Goal: Information Seeking & Learning: Learn about a topic

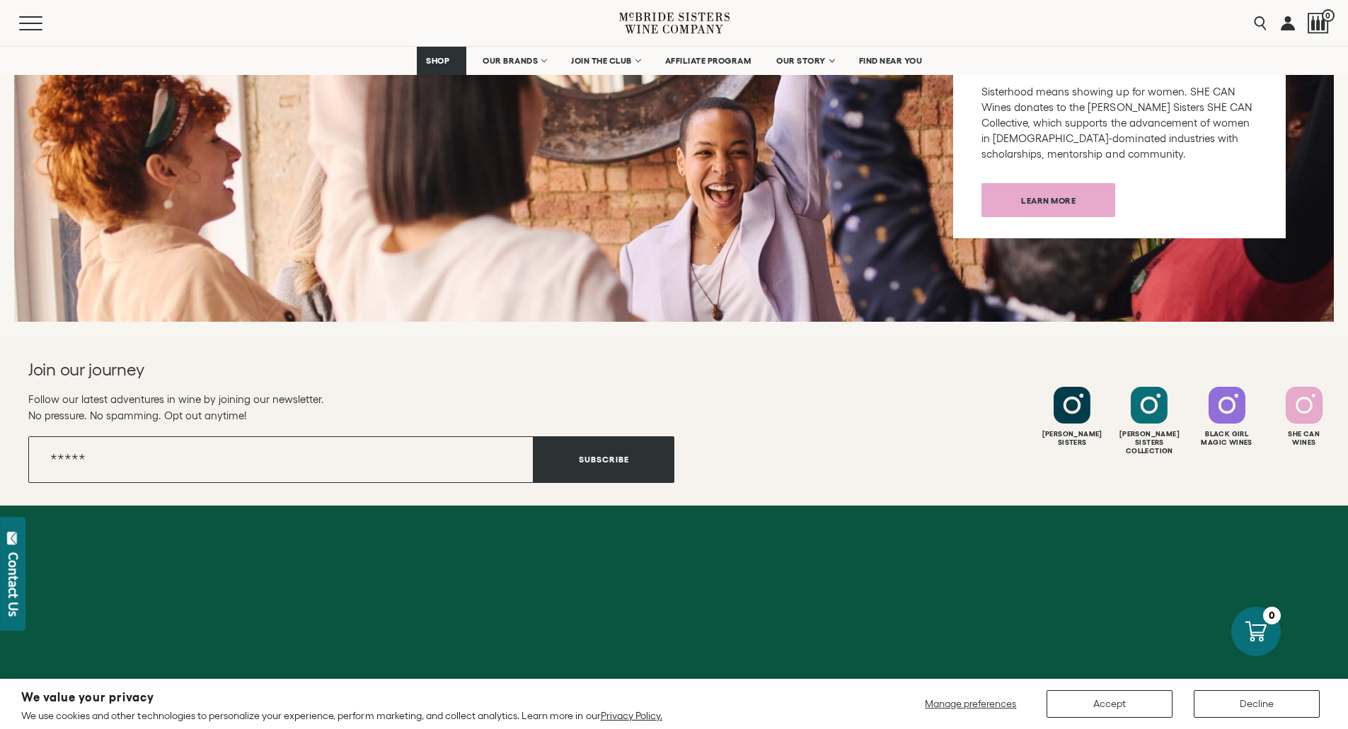
scroll to position [5551, 0]
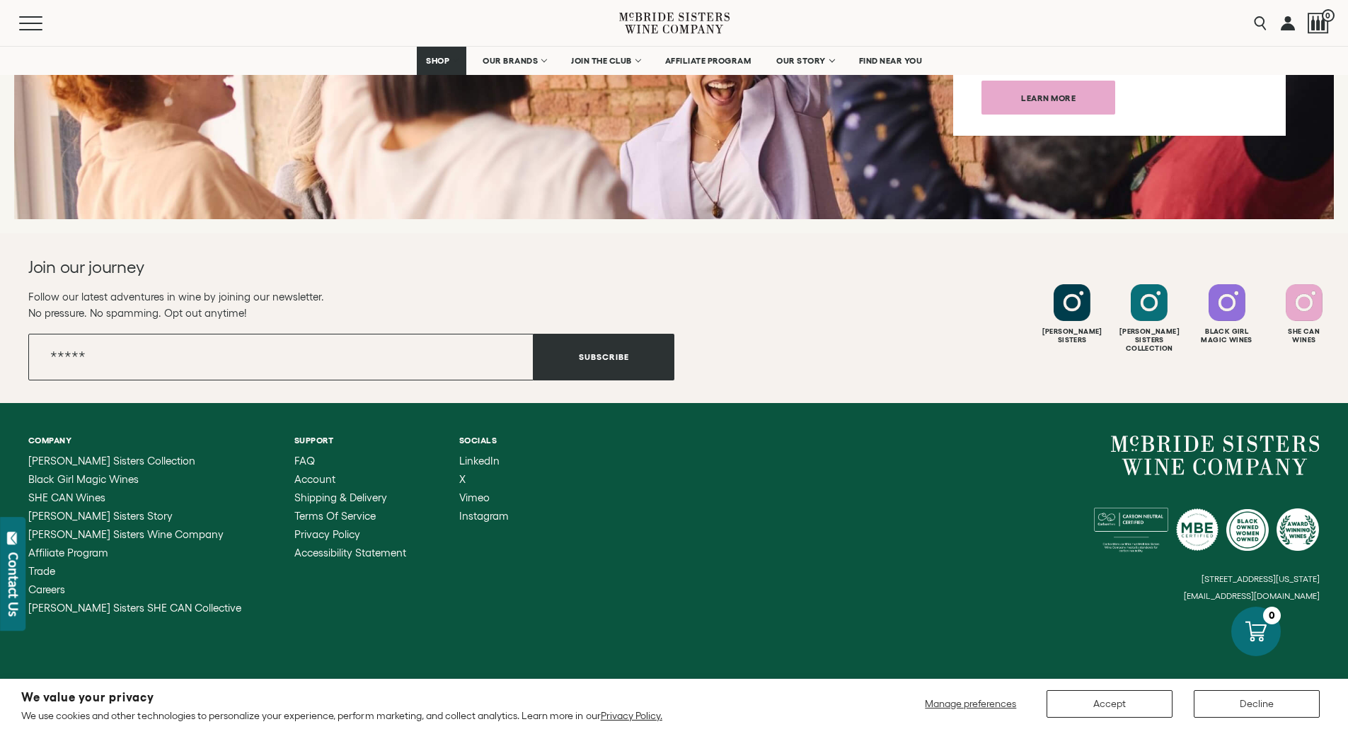
click at [294, 436] on li "Support FAQ Account Shipping & Delivery Terms of Service Privacy Policy Accessi…" at bounding box center [350, 525] width 112 height 178
click at [294, 455] on span "FAQ" at bounding box center [304, 461] width 21 height 12
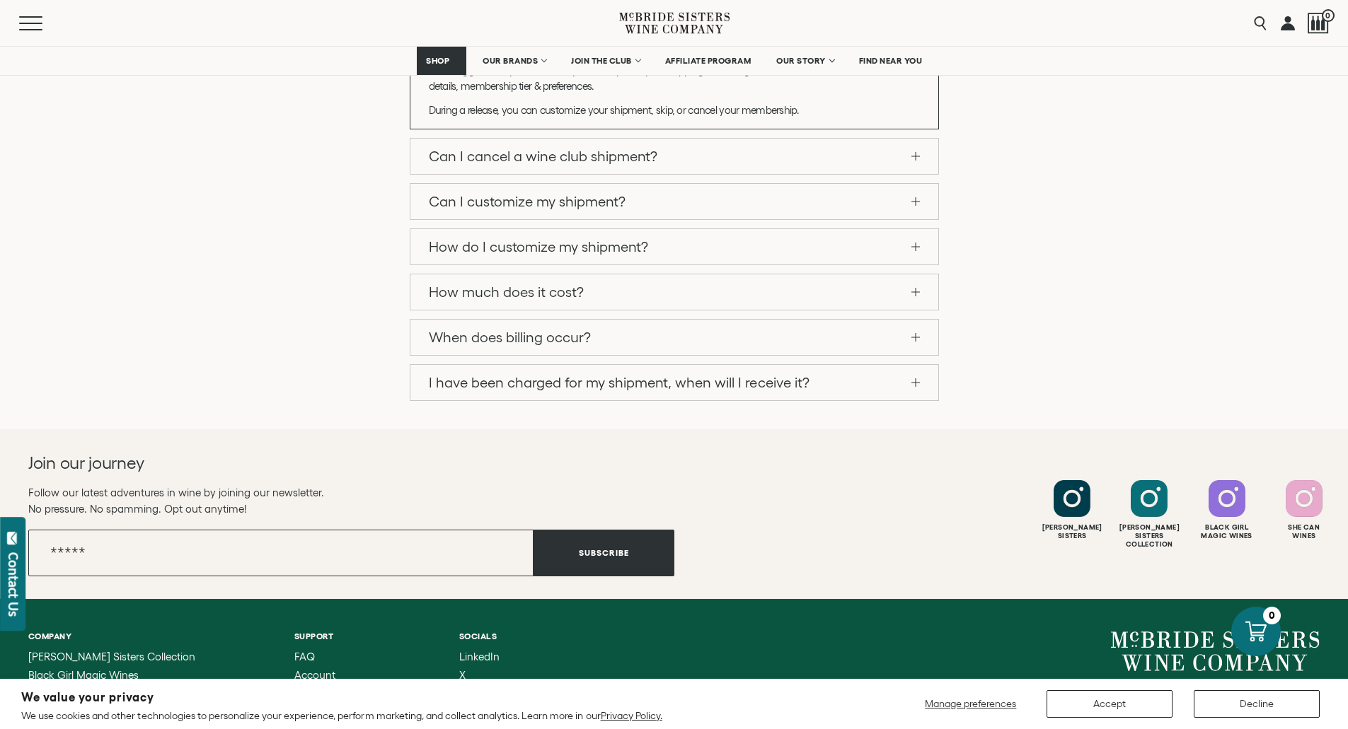
scroll to position [1358, 0]
